Goal: Navigation & Orientation: Find specific page/section

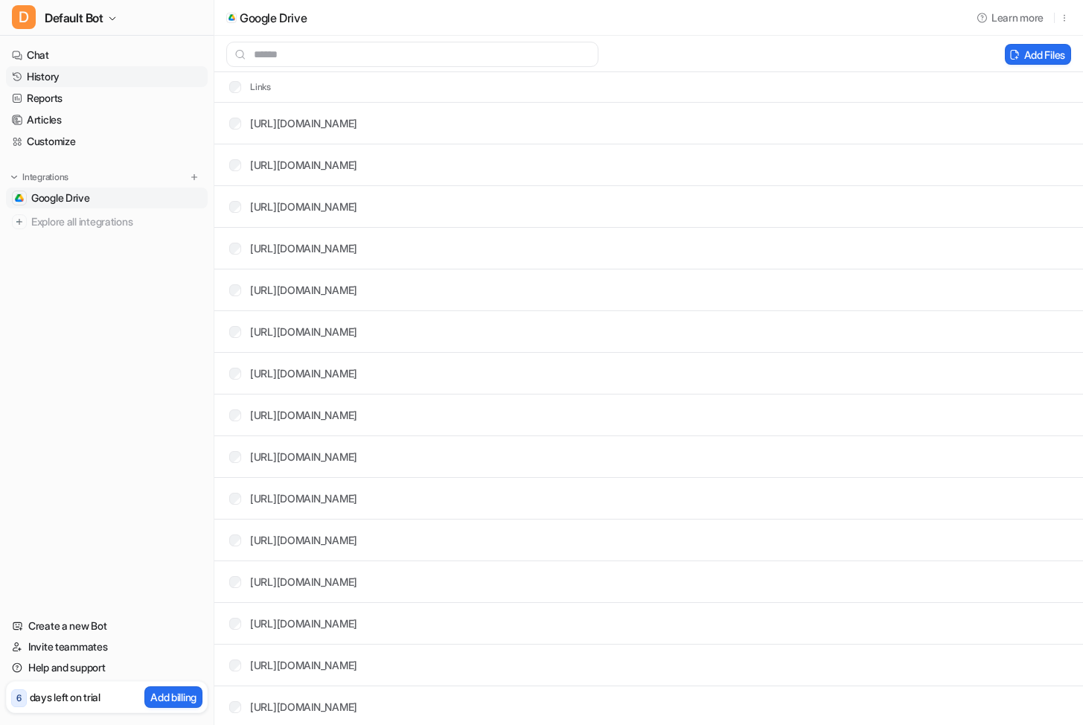
click at [83, 79] on link "History" at bounding box center [107, 76] width 202 height 21
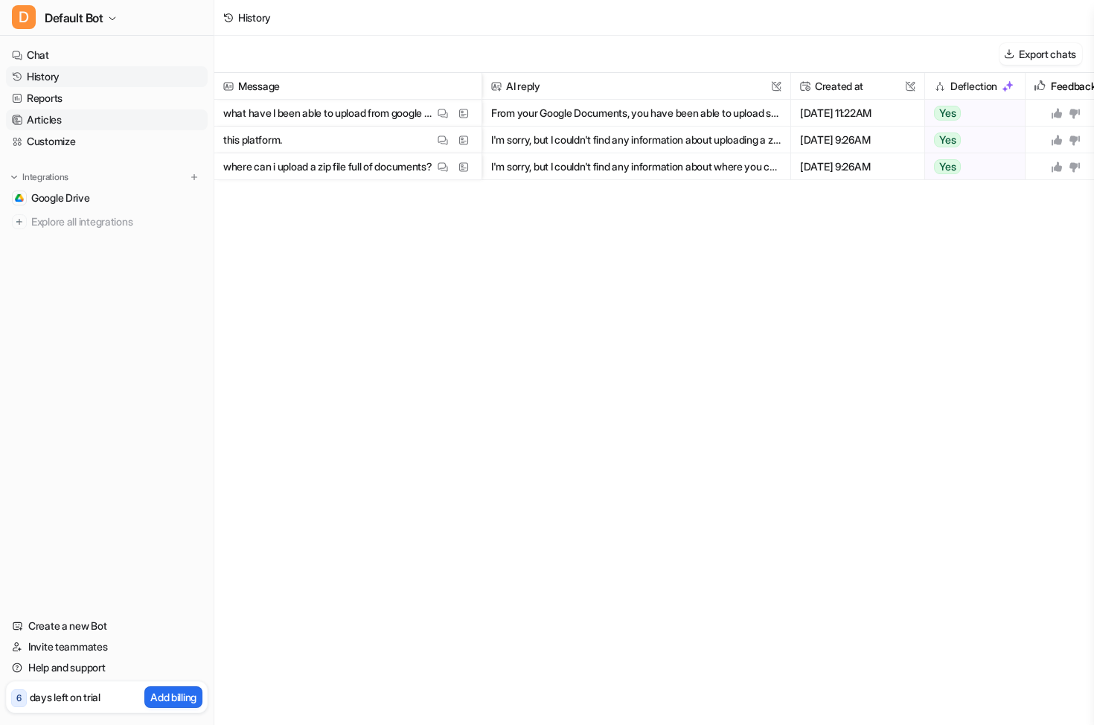
click at [83, 110] on link "Articles" at bounding box center [107, 119] width 202 height 21
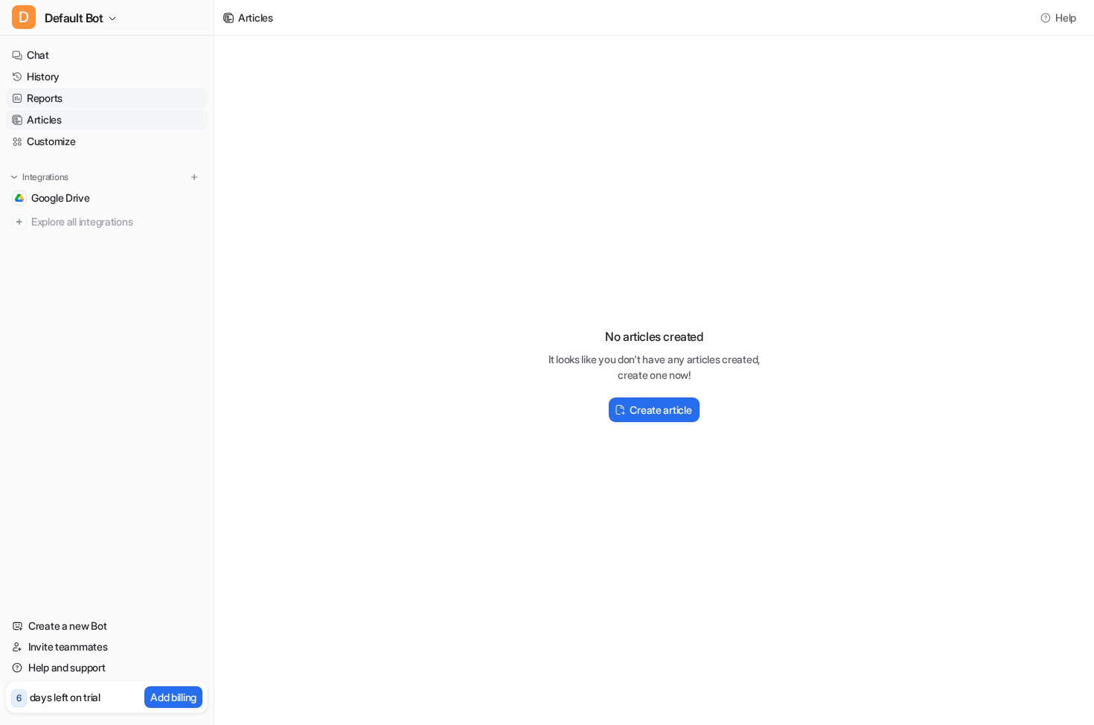
click at [83, 95] on link "Reports" at bounding box center [107, 98] width 202 height 21
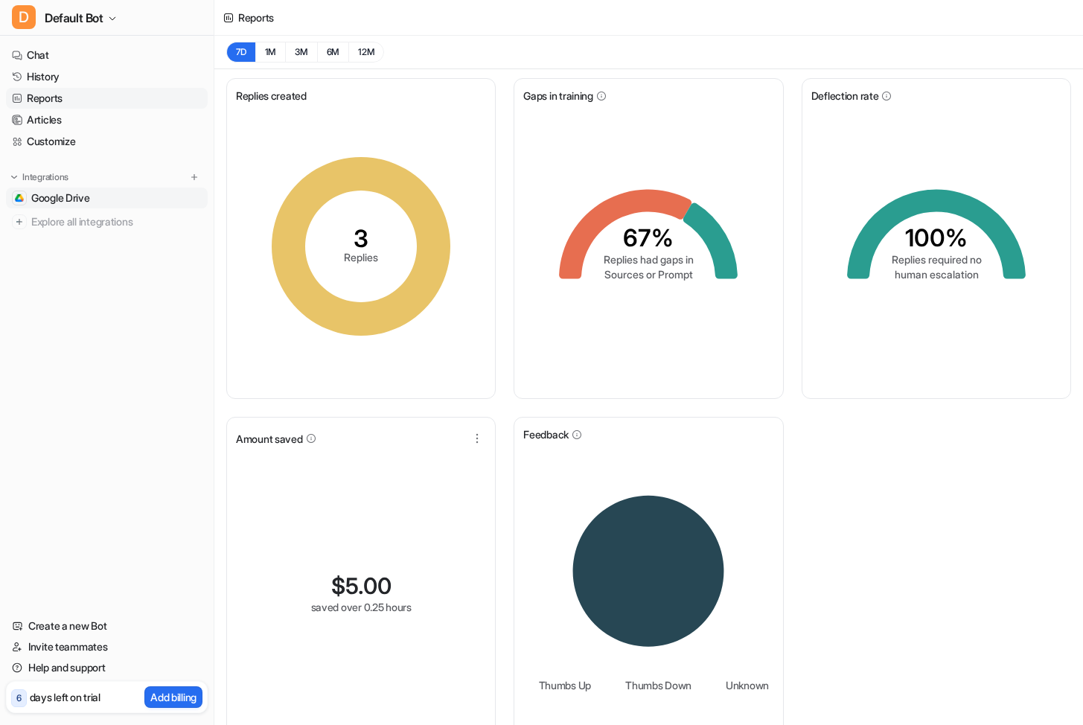
click at [83, 197] on span "Google Drive" at bounding box center [60, 198] width 59 height 15
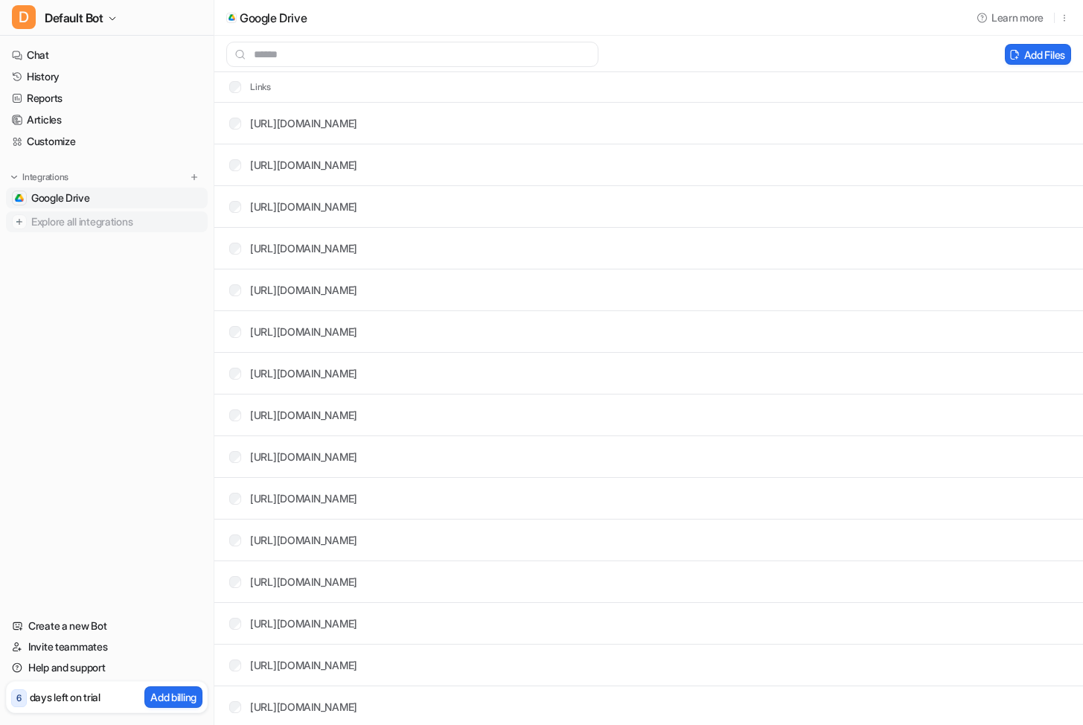
click at [77, 225] on span "Explore all integrations" at bounding box center [116, 222] width 170 height 24
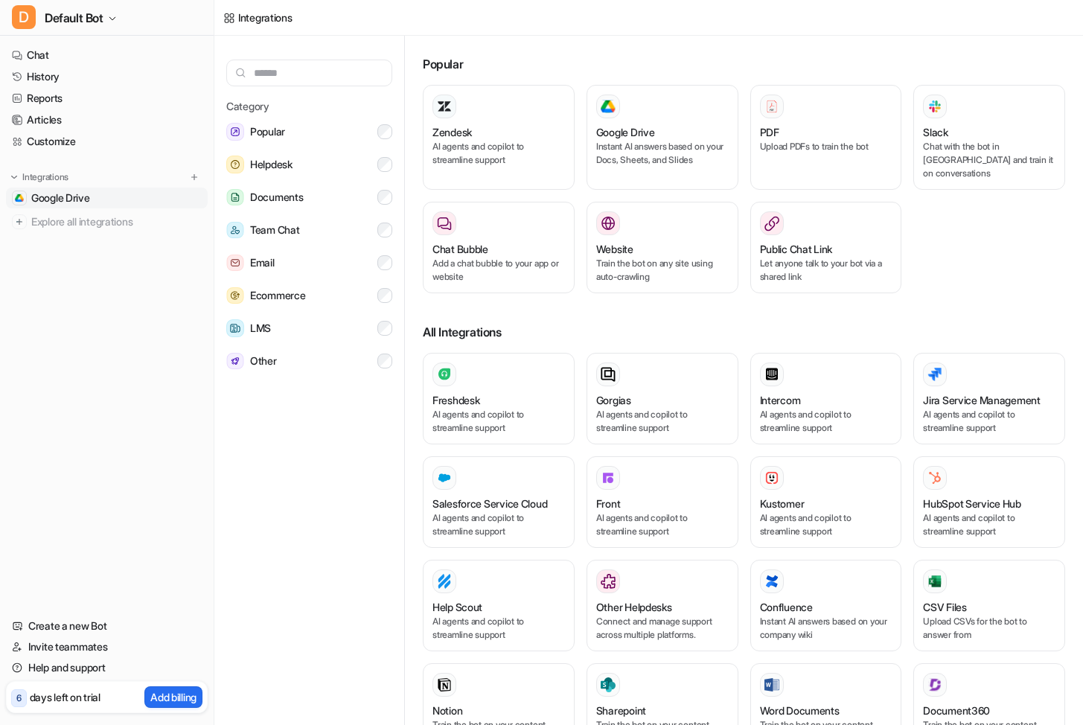
click at [33, 203] on span "Google Drive" at bounding box center [60, 198] width 59 height 15
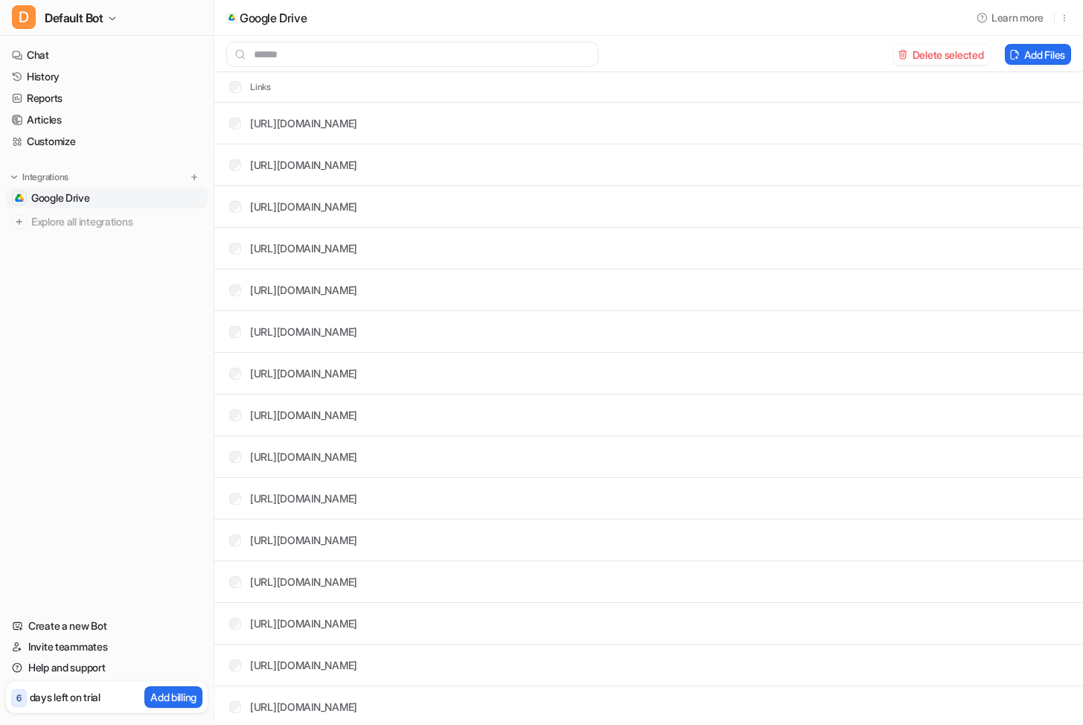
click at [856, 211] on tr "[URL][DOMAIN_NAME]" at bounding box center [648, 207] width 868 height 42
